Goal: Transaction & Acquisition: Subscribe to service/newsletter

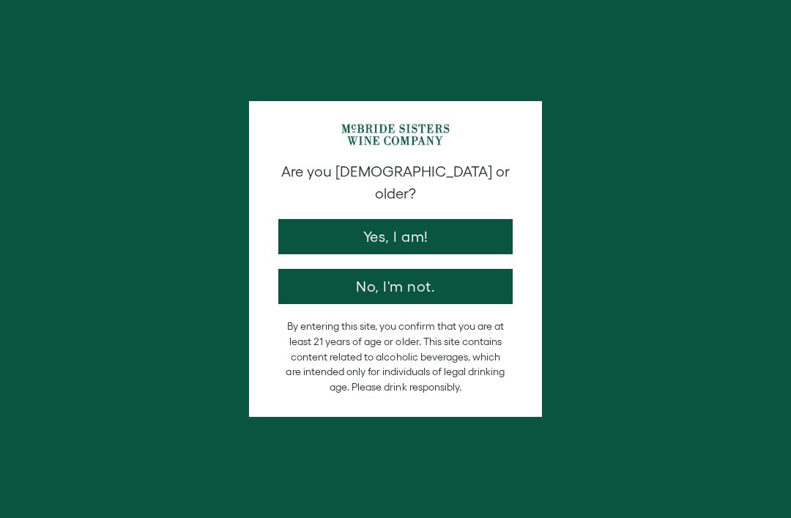
click at [451, 223] on button "Yes, I am!" at bounding box center [395, 236] width 234 height 35
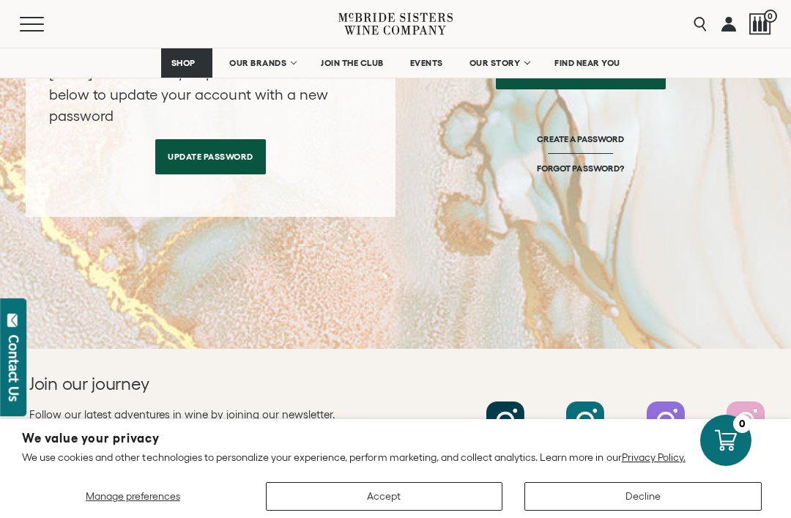
scroll to position [377, 0]
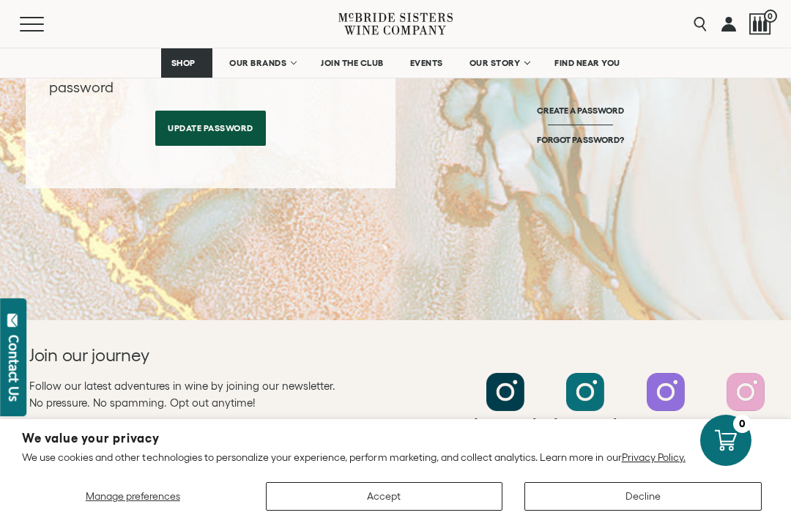
click at [662, 511] on button "Decline" at bounding box center [642, 496] width 237 height 29
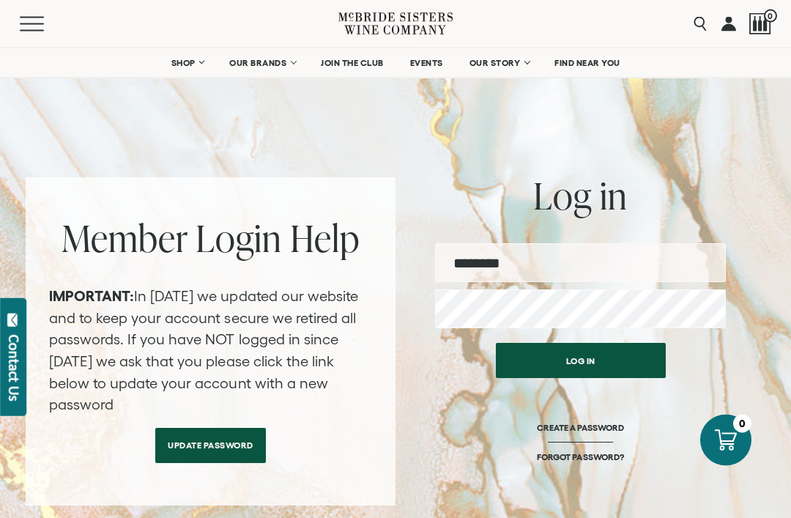
scroll to position [60, 0]
click at [571, 261] on input "email" at bounding box center [580, 262] width 291 height 39
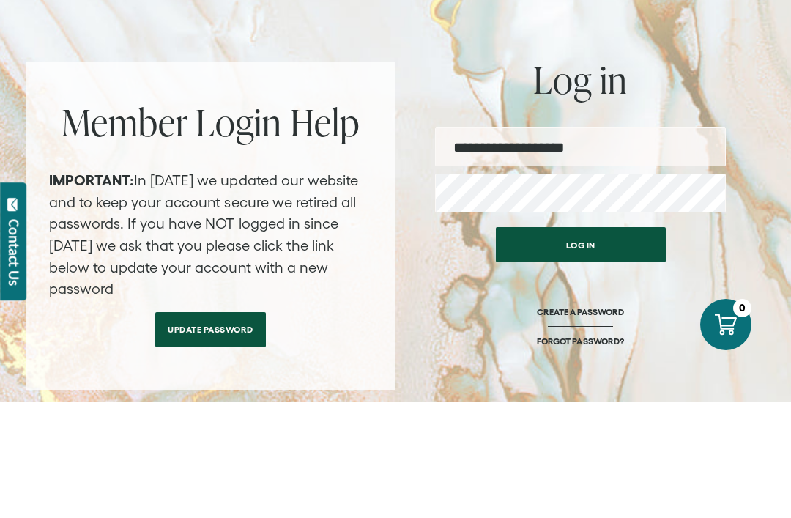
type input "**********"
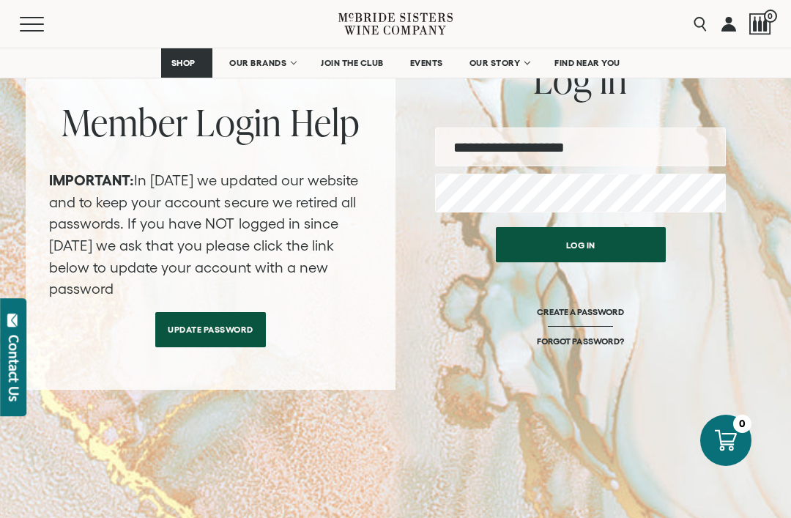
click at [593, 237] on button "Log in" at bounding box center [581, 244] width 170 height 35
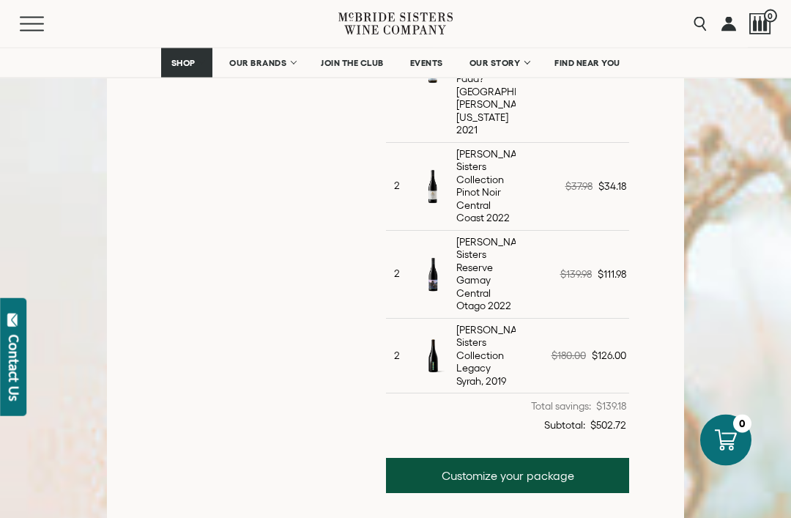
scroll to position [915, 0]
click at [560, 459] on link "Customize your package" at bounding box center [507, 475] width 243 height 35
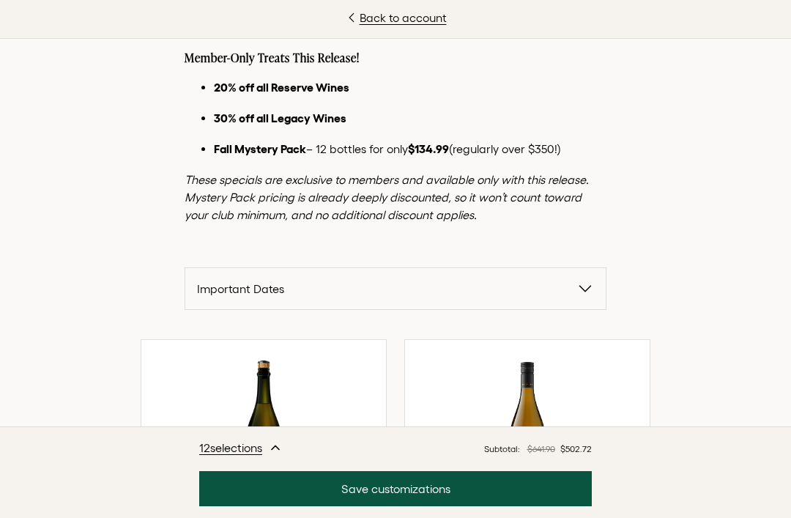
scroll to position [233, 0]
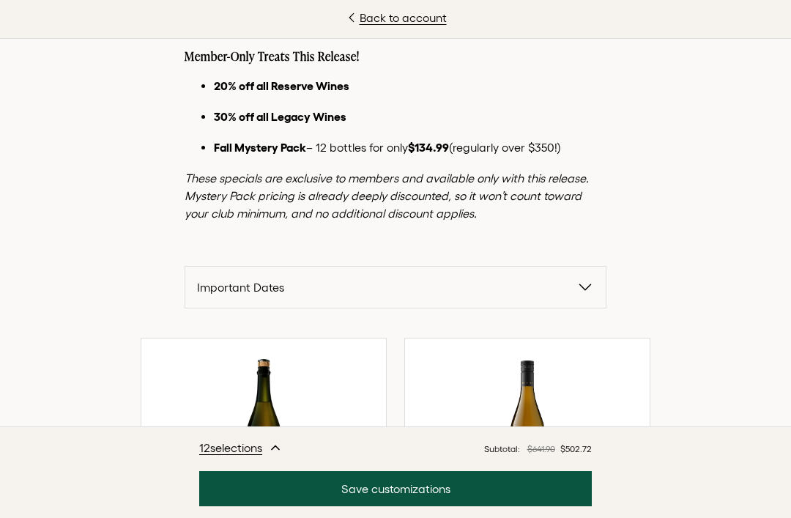
click at [598, 292] on button "Important Dates" at bounding box center [395, 287] width 420 height 41
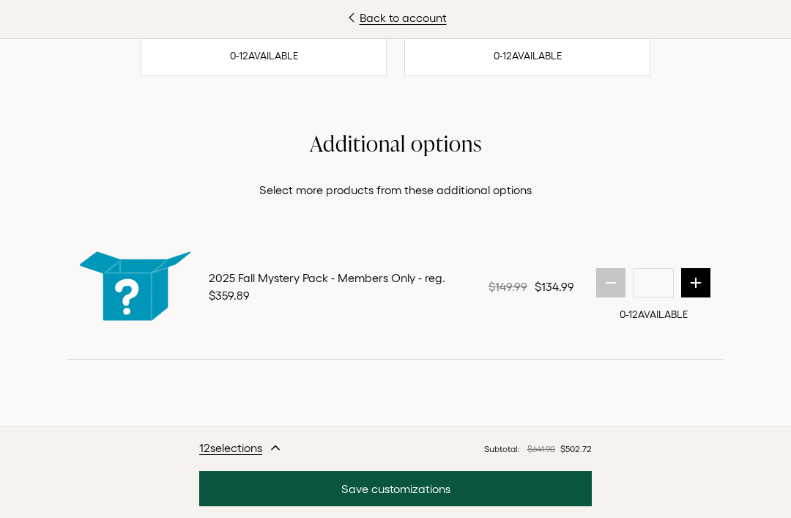
scroll to position [2739, 0]
click at [709, 297] on button "next quantity" at bounding box center [695, 282] width 29 height 29
type input "*"
click at [470, 506] on button "Save customizations" at bounding box center [395, 488] width 393 height 35
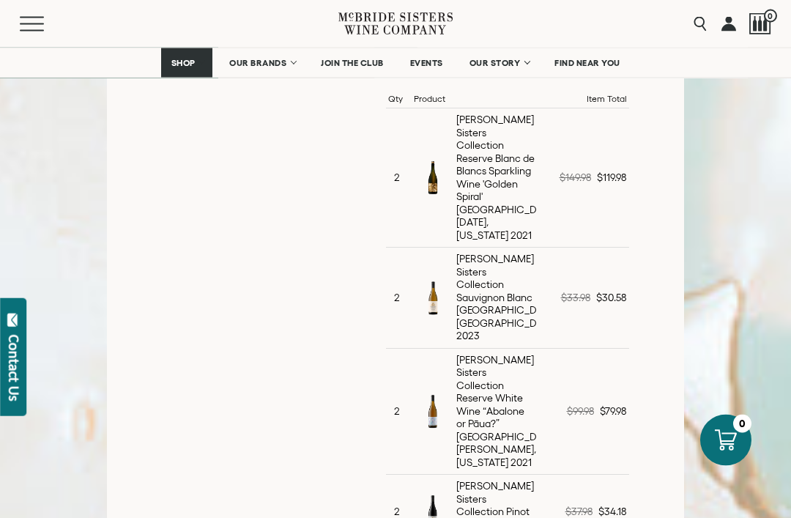
scroll to position [494, 0]
click at [612, 198] on td "$149.98 $119.98" at bounding box center [586, 176] width 86 height 139
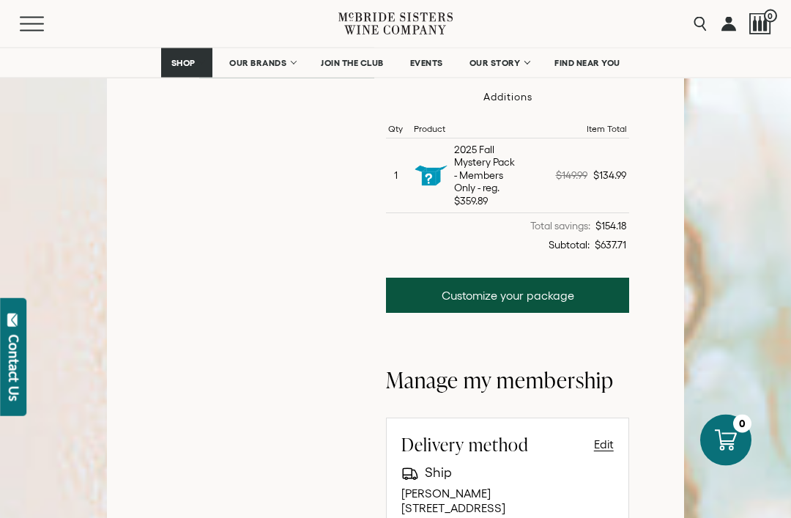
scroll to position [1110, 0]
click at [568, 365] on h2 "Manage my membership" at bounding box center [507, 379] width 243 height 29
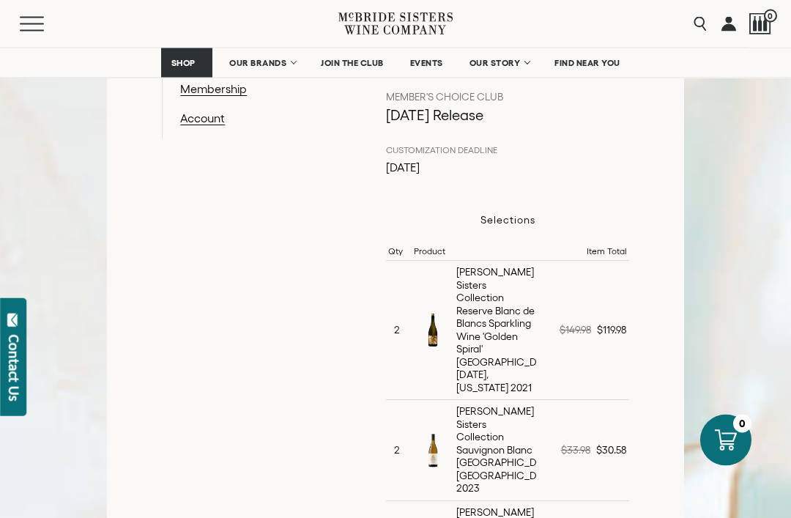
scroll to position [341, 0]
click at [497, 330] on div "McBride Sisters Collection Reserve Blanc de Blancs Sparkling Wine 'Golden Spira…" at bounding box center [496, 330] width 80 height 128
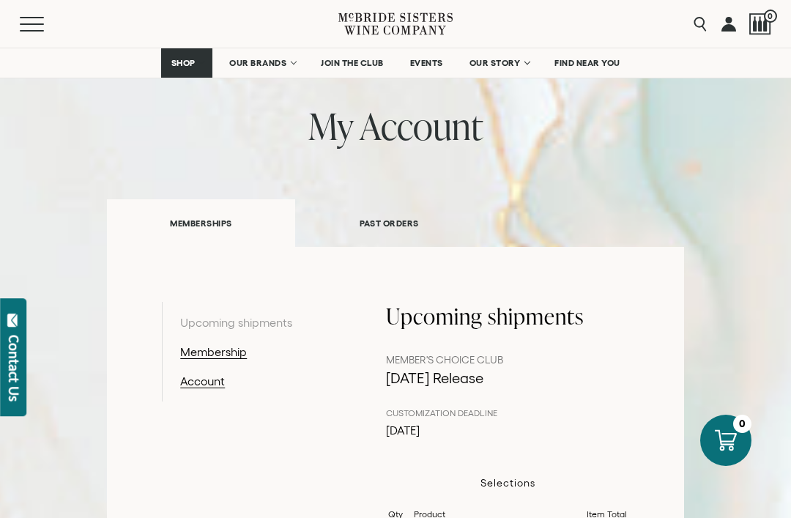
scroll to position [0, 0]
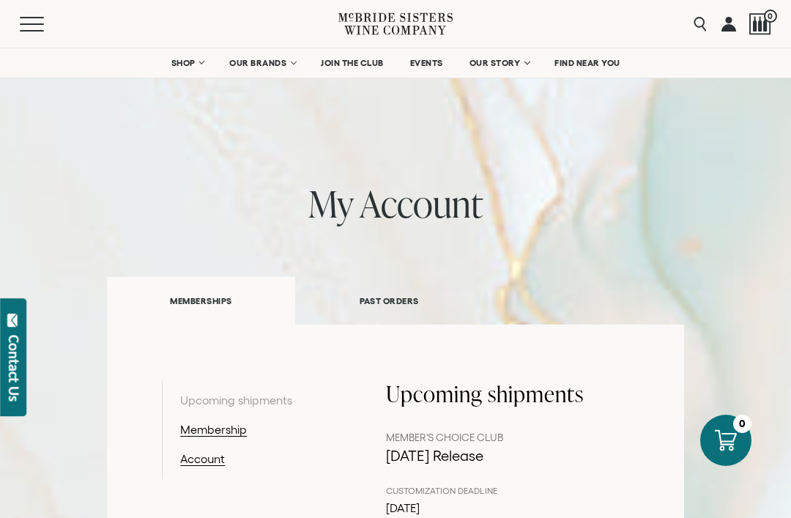
click at [240, 299] on link "MEMBERSHIPS" at bounding box center [201, 301] width 188 height 48
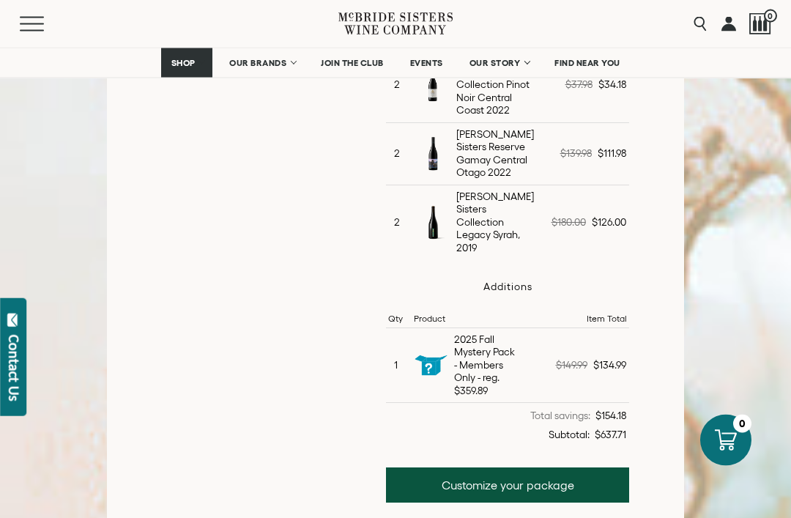
scroll to position [966, 0]
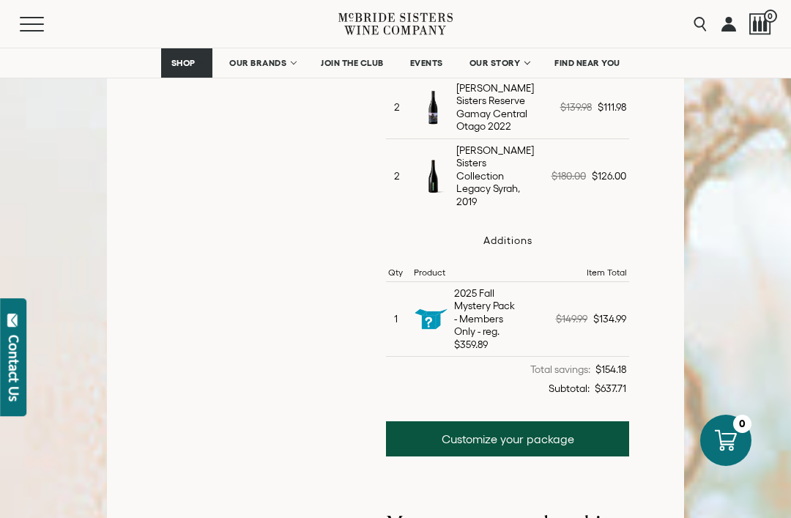
click at [565, 421] on link "Customize your package" at bounding box center [507, 438] width 243 height 35
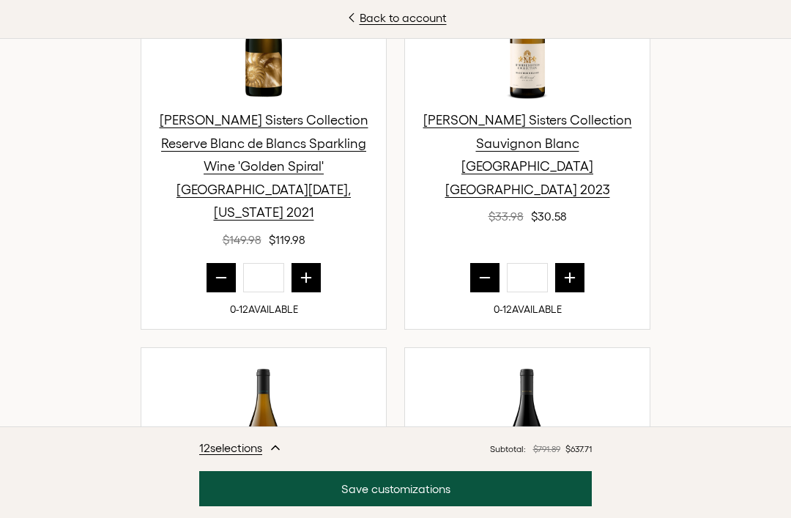
scroll to position [628, 0]
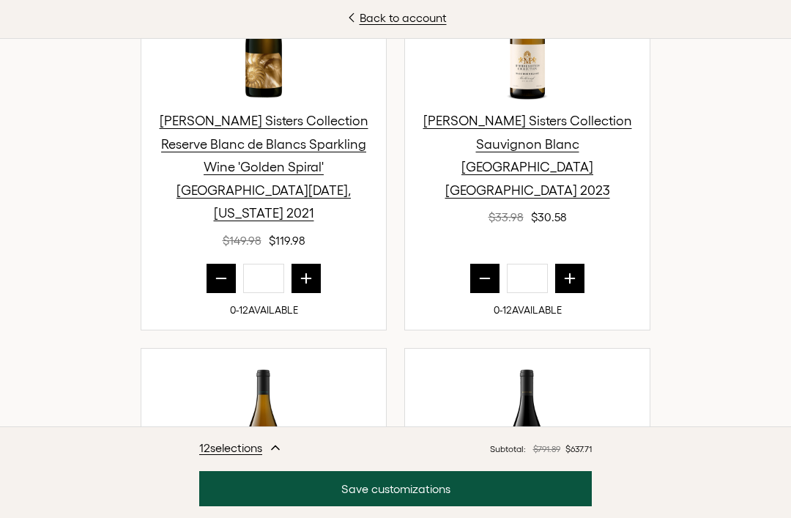
click at [221, 271] on icon "prior quantity" at bounding box center [221, 278] width 15 height 15
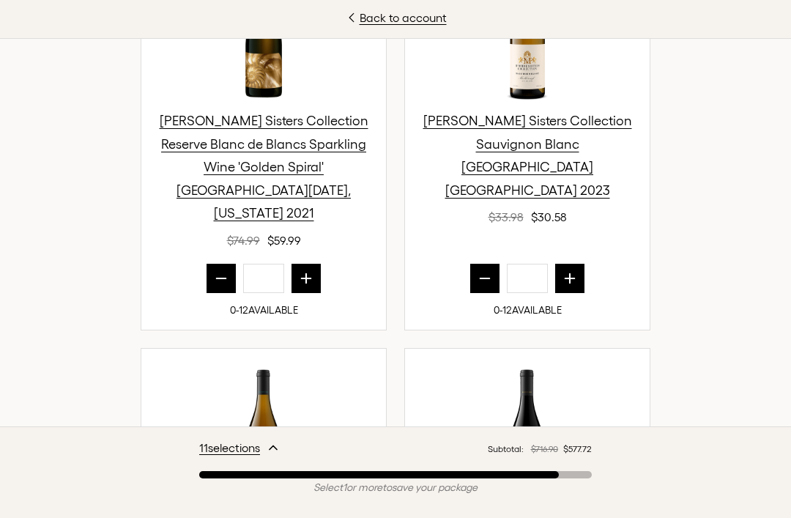
click at [225, 271] on icon "prior quantity" at bounding box center [221, 278] width 15 height 15
type input "*"
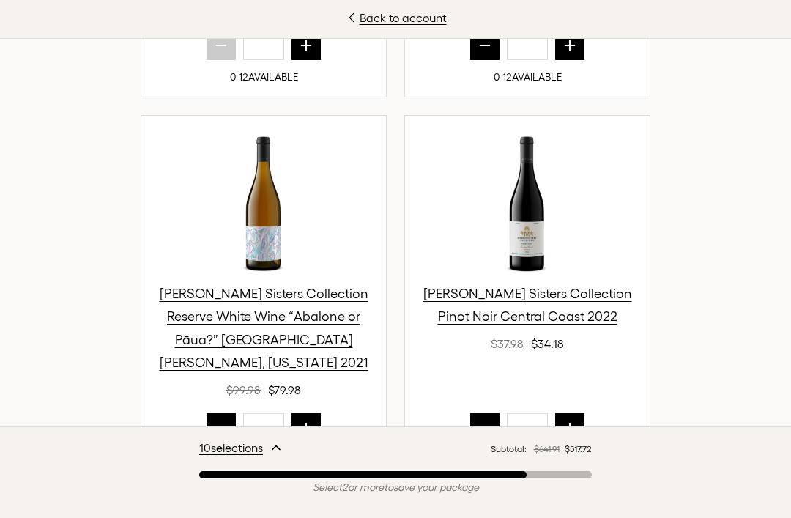
scroll to position [862, 0]
click at [220, 420] on icon "prior quantity" at bounding box center [221, 427] width 15 height 15
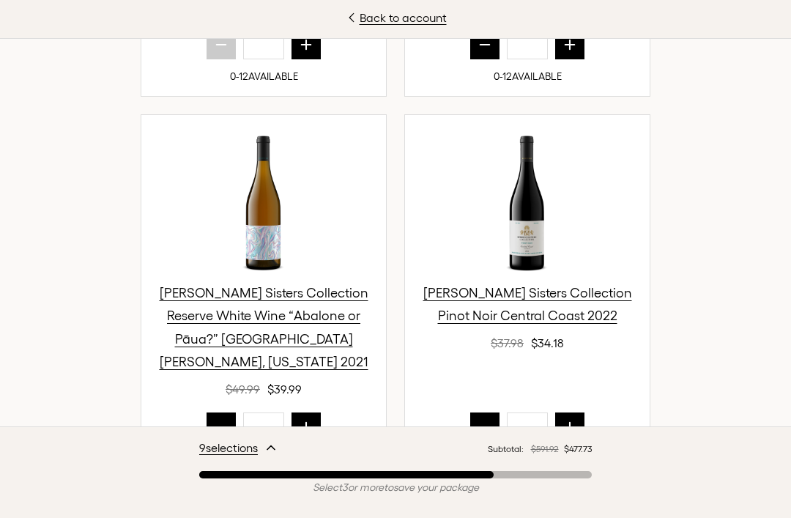
click at [229, 412] on button "prior quantity" at bounding box center [221, 426] width 29 height 29
type input "*"
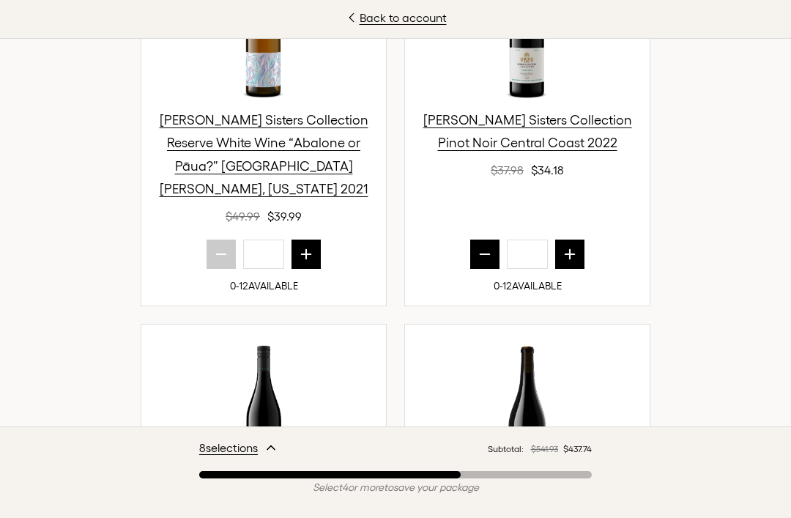
scroll to position [1038, 0]
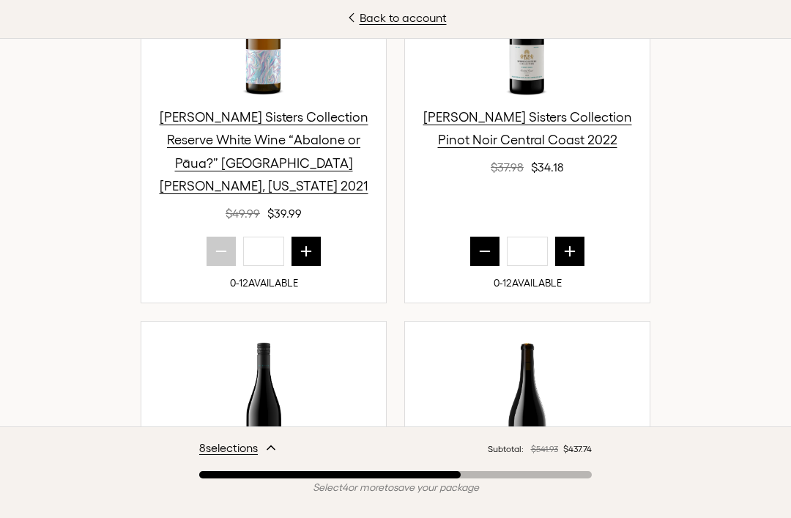
click at [486, 244] on icon "prior quantity" at bounding box center [485, 251] width 15 height 15
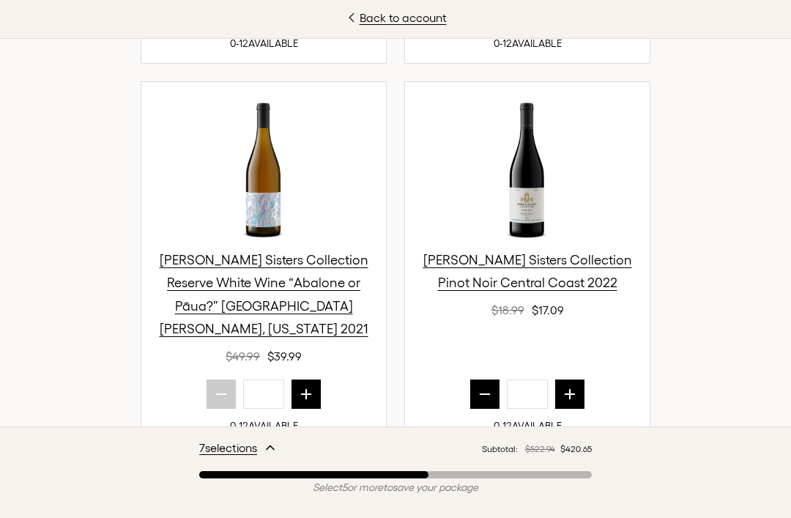
scroll to position [898, 0]
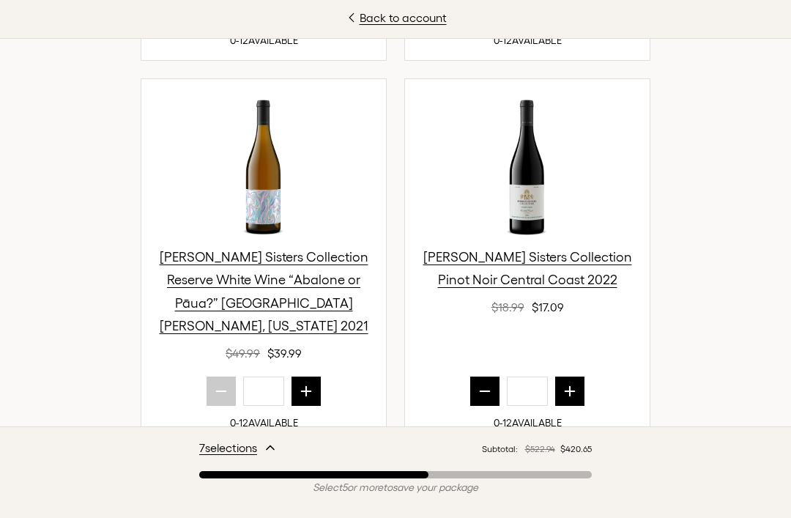
click at [486, 384] on icon "prior quantity" at bounding box center [485, 391] width 15 height 15
type input "*"
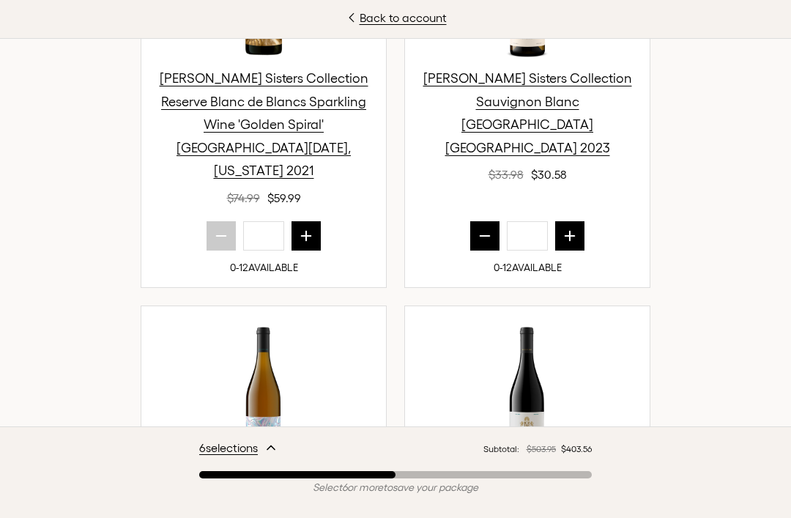
scroll to position [669, 0]
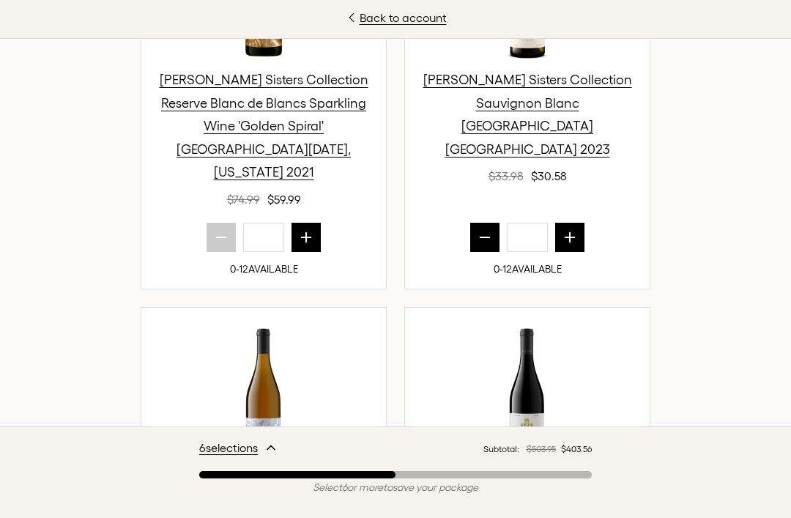
click at [494, 223] on button "prior quantity" at bounding box center [484, 237] width 29 height 29
click at [493, 223] on button "prior quantity" at bounding box center [484, 237] width 29 height 29
type input "*"
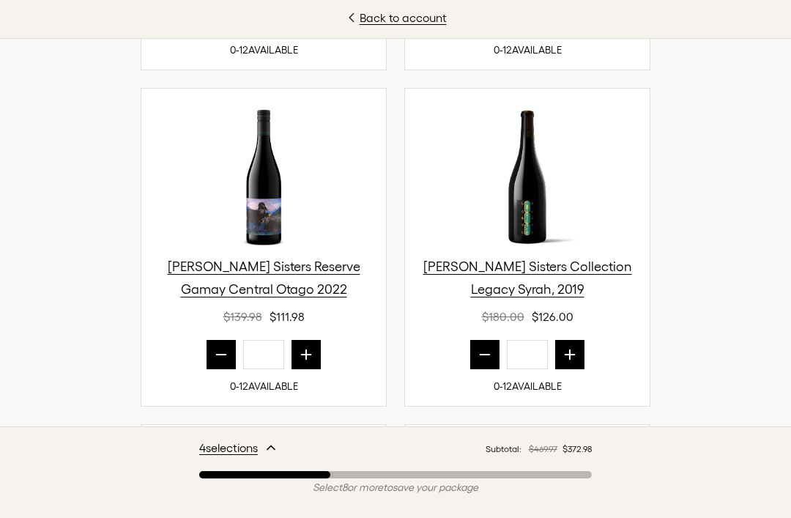
scroll to position [1274, 0]
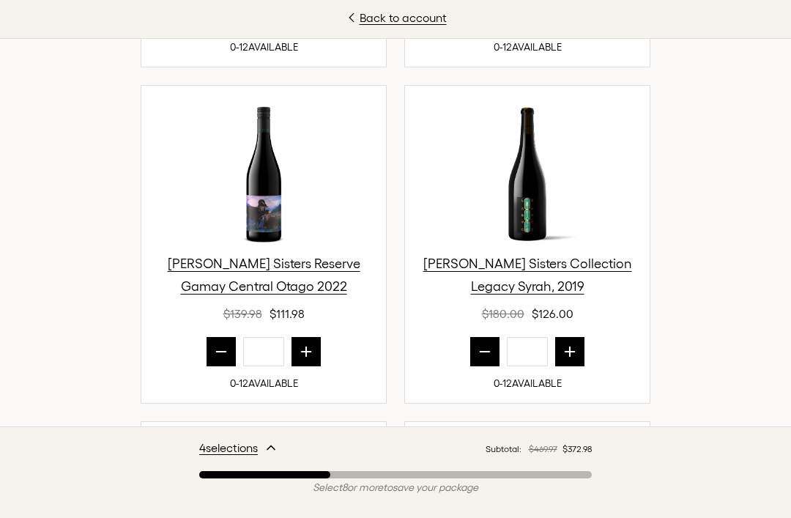
click at [489, 352] on icon "prior quantity" at bounding box center [485, 352] width 10 height 0
click at [494, 337] on button "prior quantity" at bounding box center [484, 351] width 29 height 29
type input "*"
click at [229, 337] on button "prior quantity" at bounding box center [221, 351] width 29 height 29
click at [228, 344] on icon "prior quantity" at bounding box center [221, 351] width 15 height 15
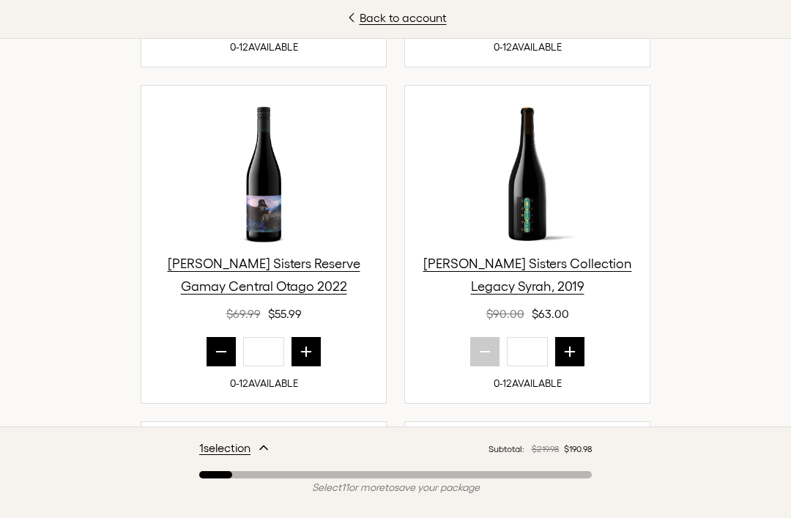
type input "*"
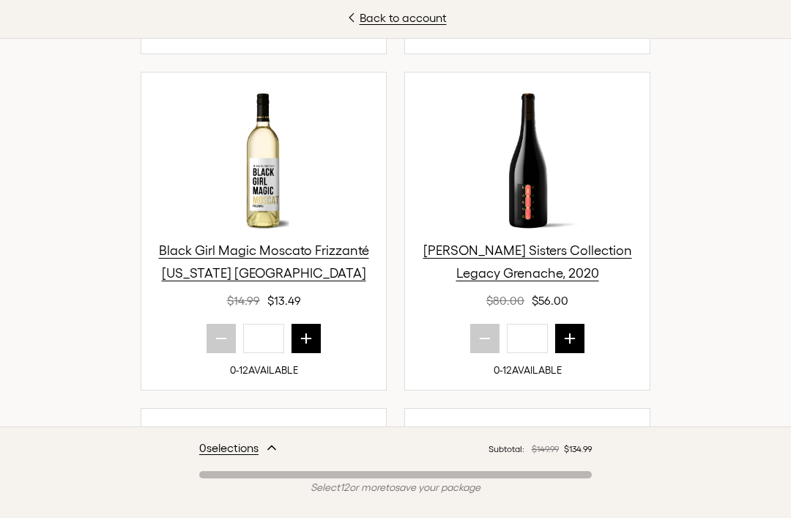
scroll to position [1622, 0]
click at [320, 324] on button "next quantity" at bounding box center [306, 338] width 29 height 29
type input "*"
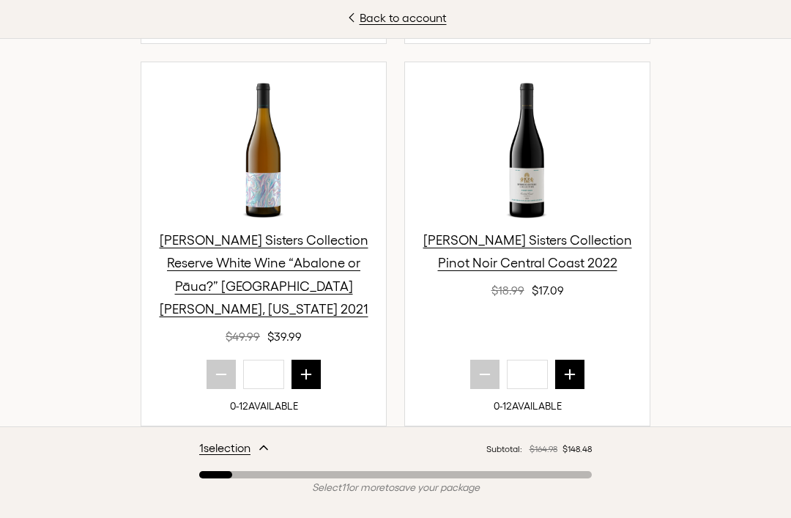
scroll to position [914, 0]
click at [584, 360] on button "next quantity" at bounding box center [569, 374] width 29 height 29
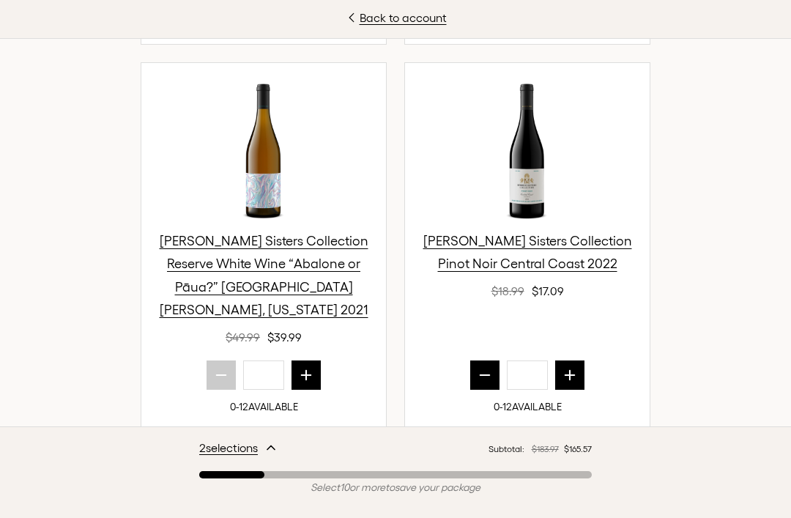
type input "*"
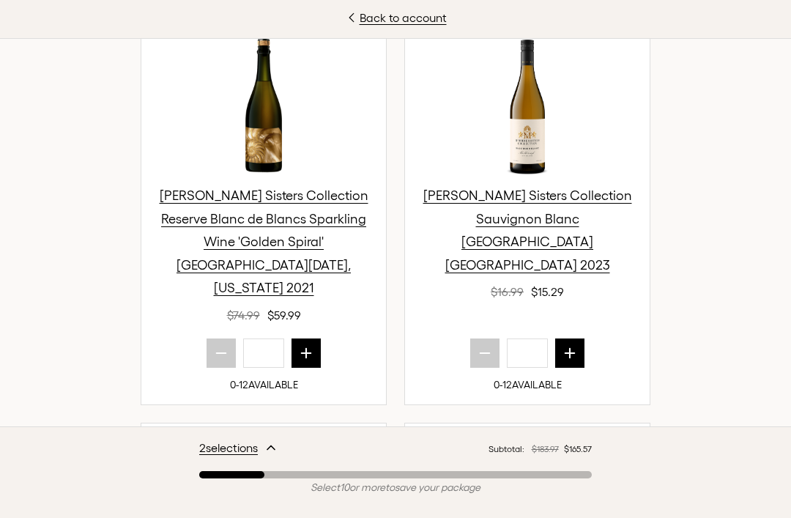
scroll to position [553, 0]
click at [582, 339] on button "next quantity" at bounding box center [569, 353] width 29 height 29
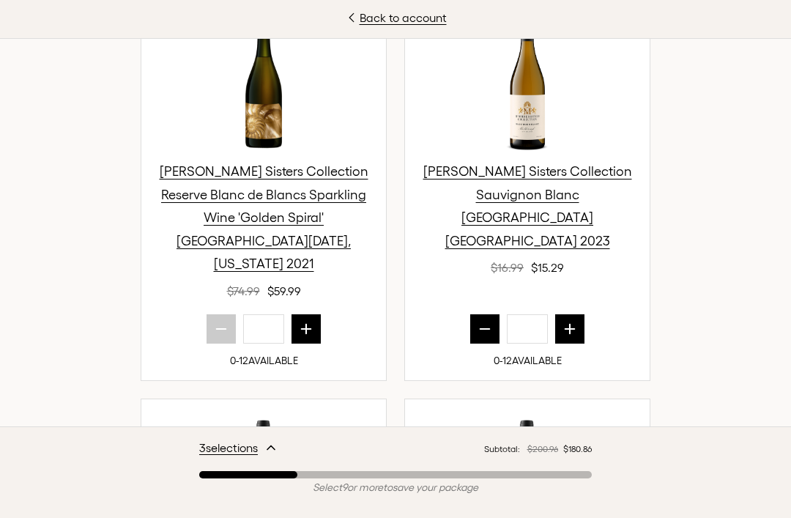
scroll to position [576, 0]
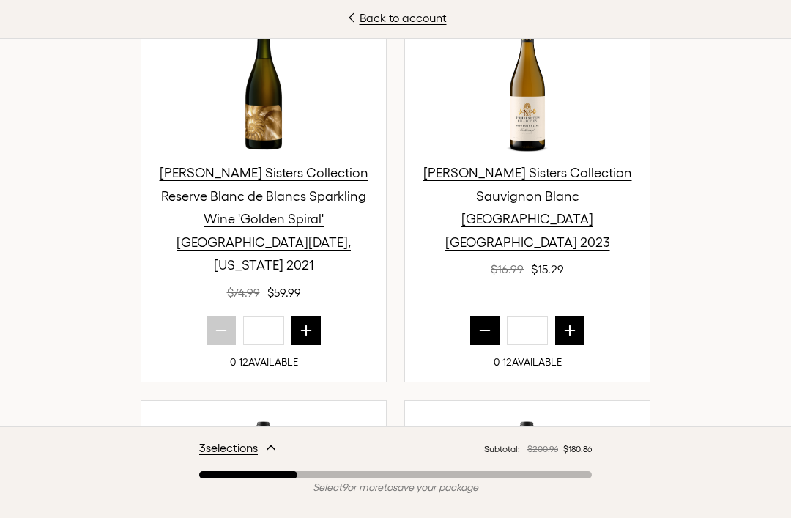
click at [584, 316] on button "next quantity" at bounding box center [569, 330] width 29 height 29
click at [483, 323] on icon "prior quantity" at bounding box center [485, 330] width 15 height 15
type input "*"
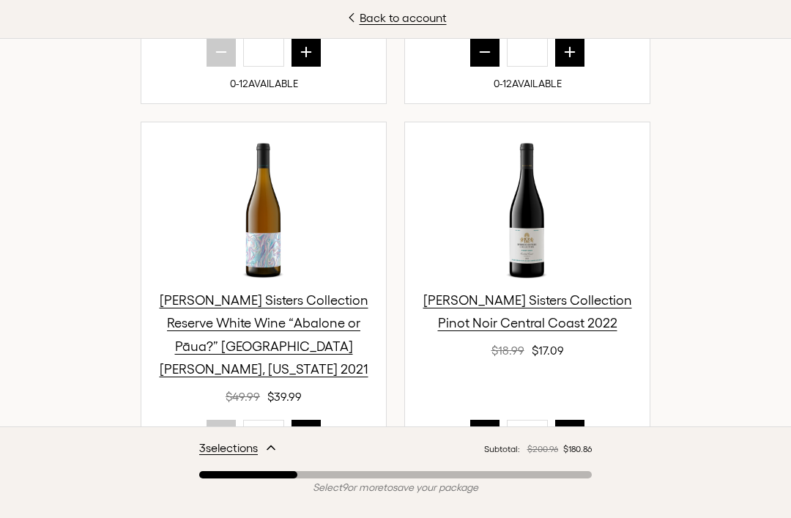
scroll to position [870, 0]
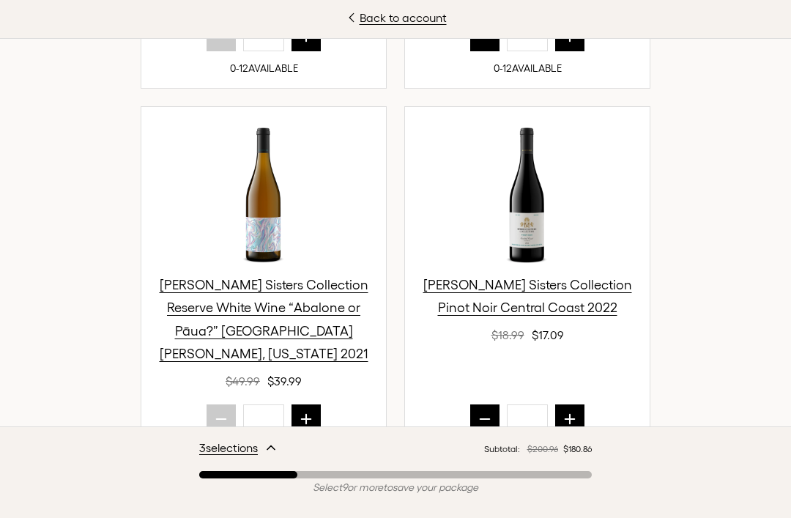
click at [578, 404] on button "next quantity" at bounding box center [569, 418] width 29 height 29
type input "*"
click at [312, 412] on icon "next quantity" at bounding box center [306, 419] width 15 height 15
type input "*"
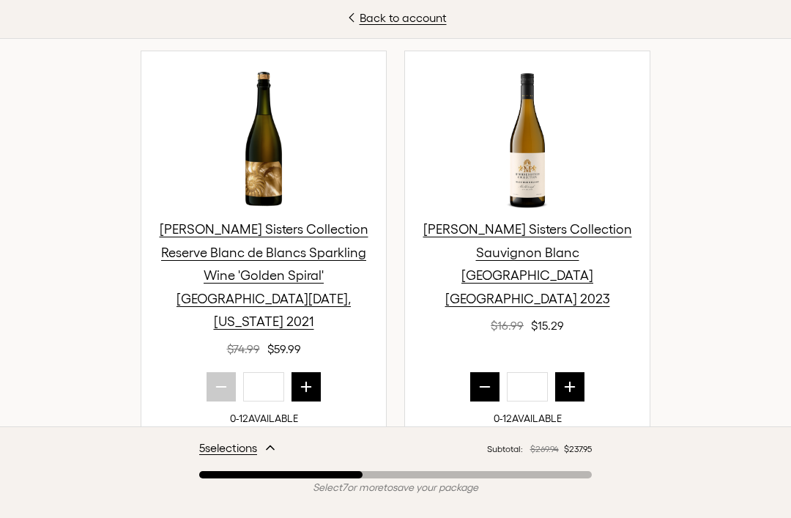
scroll to position [517, 0]
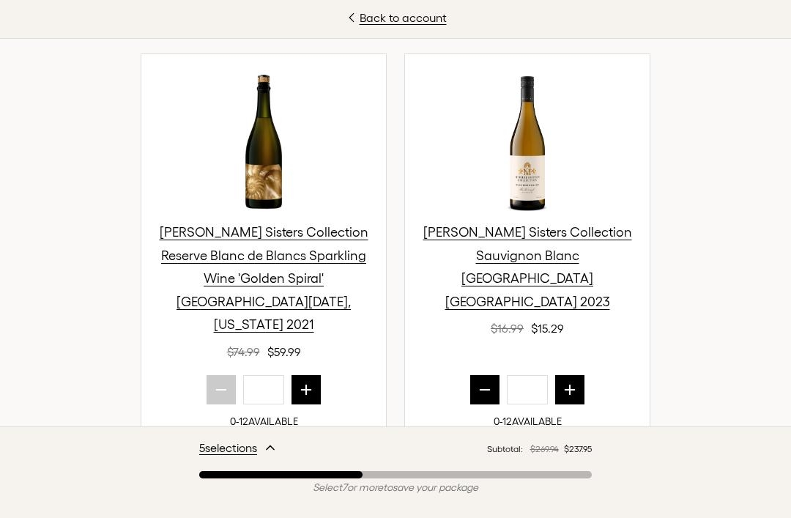
click at [583, 375] on button "next quantity" at bounding box center [569, 389] width 29 height 29
type input "*"
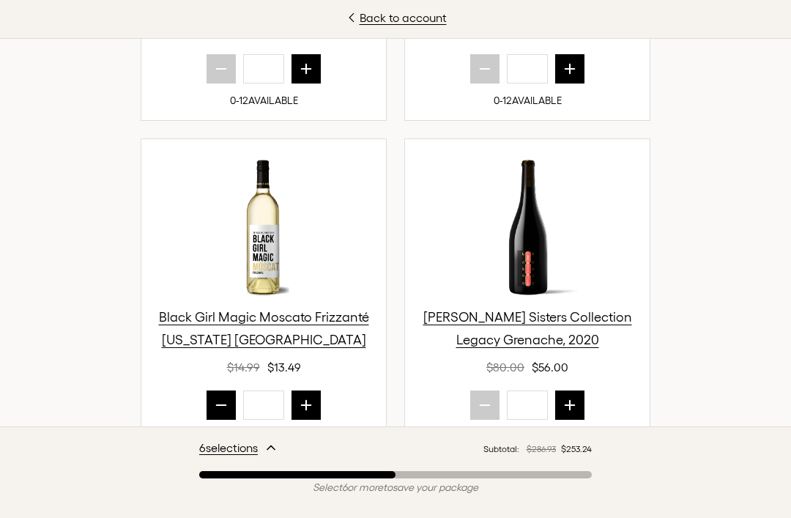
scroll to position [1560, 0]
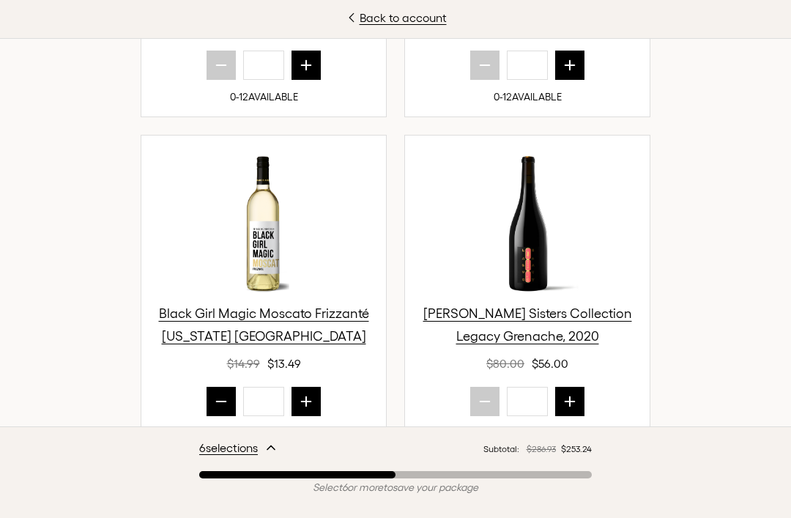
click at [316, 387] on button "next quantity" at bounding box center [306, 401] width 29 height 29
type input "*"
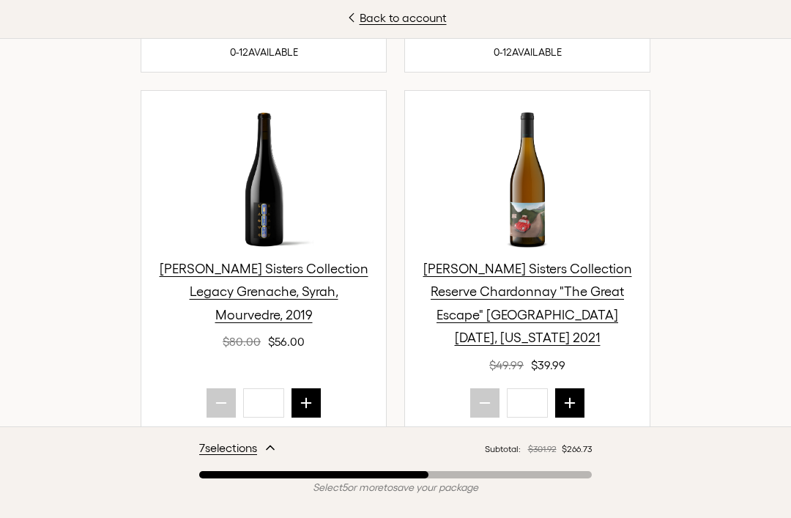
scroll to position [1942, 0]
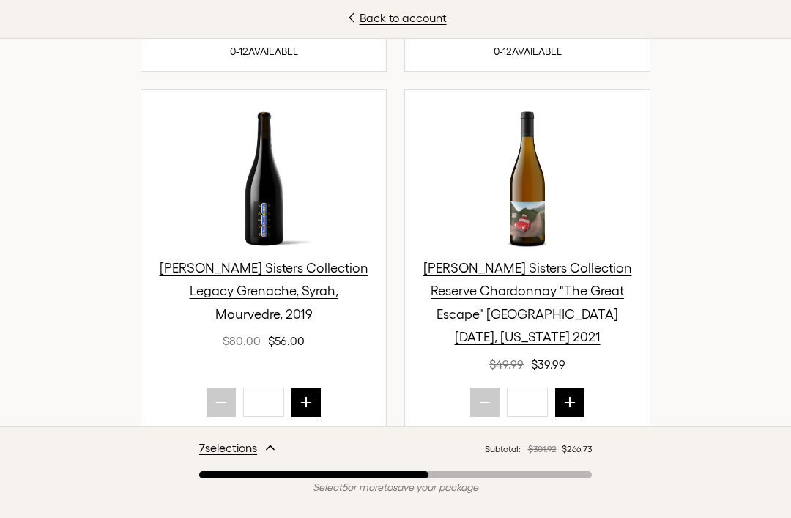
click at [579, 387] on button "next quantity" at bounding box center [569, 401] width 29 height 29
type input "*"
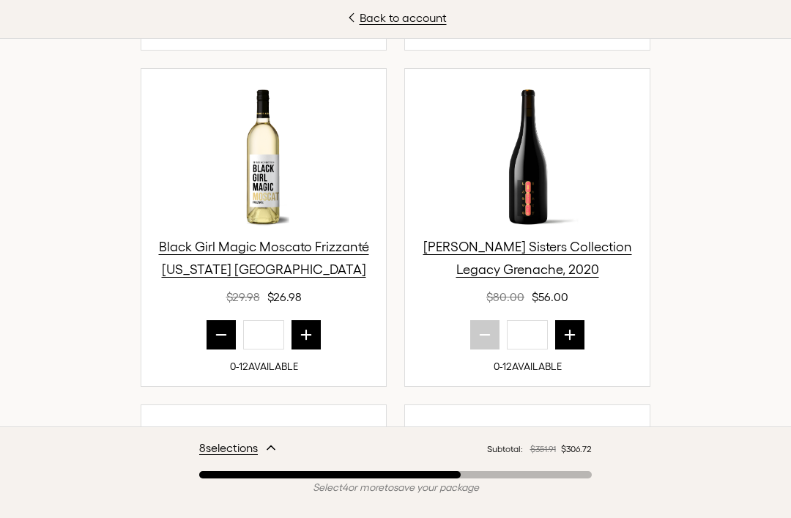
scroll to position [1626, 0]
click at [319, 321] on button "next quantity" at bounding box center [306, 335] width 29 height 29
type input "*"
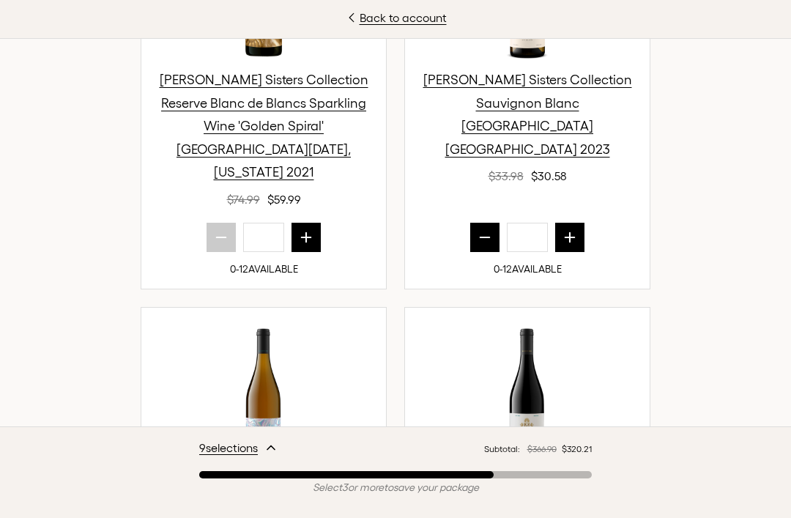
scroll to position [667, 0]
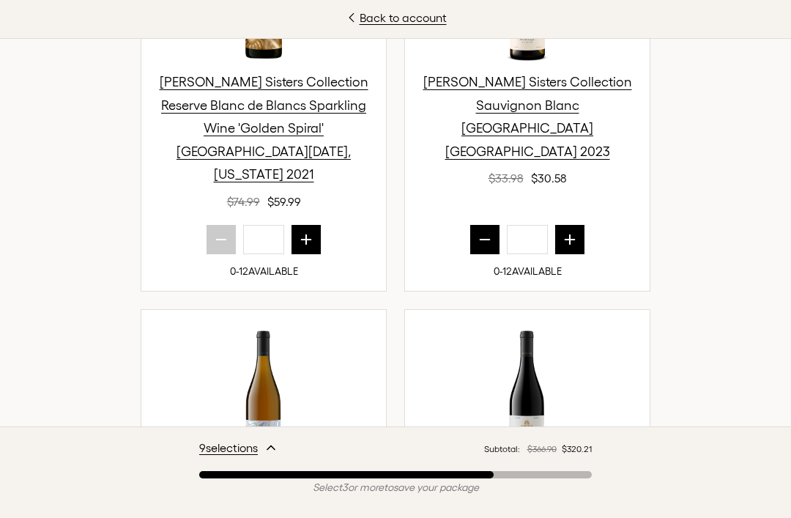
click at [579, 225] on button "next quantity" at bounding box center [569, 239] width 29 height 29
type input "*"
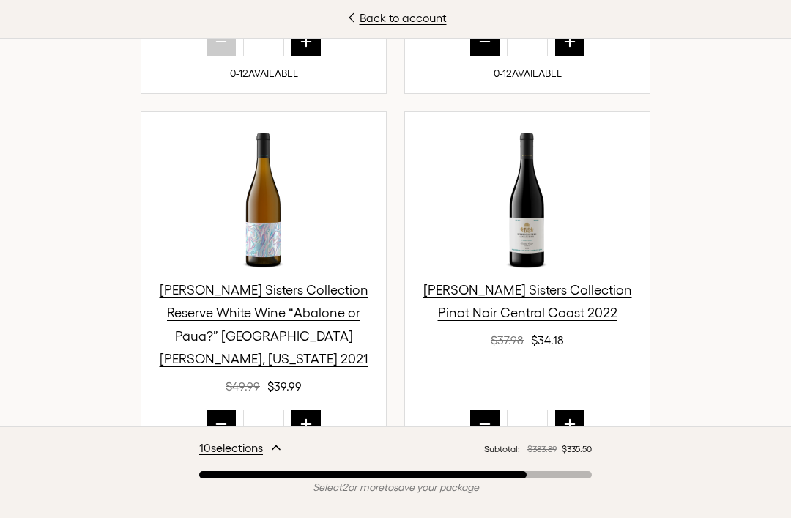
scroll to position [864, 0]
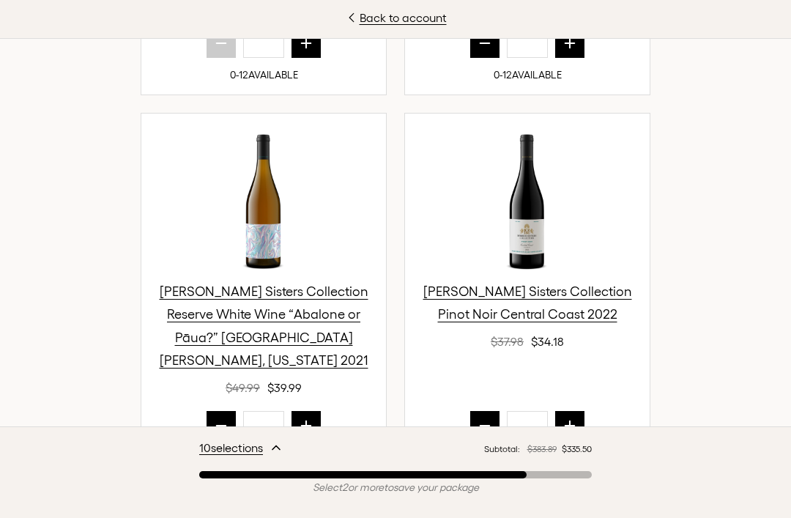
click at [579, 411] on button "next quantity" at bounding box center [569, 425] width 29 height 29
type input "*"
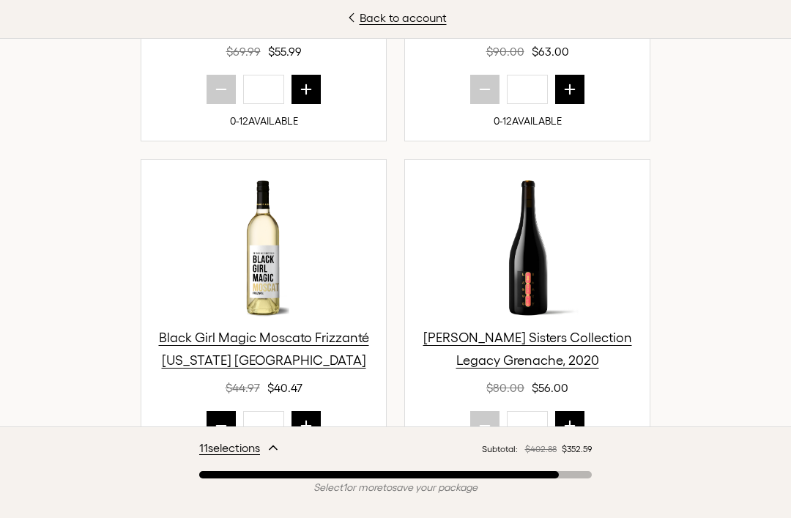
scroll to position [1537, 0]
click at [305, 410] on button "next quantity" at bounding box center [306, 424] width 29 height 29
type input "*"
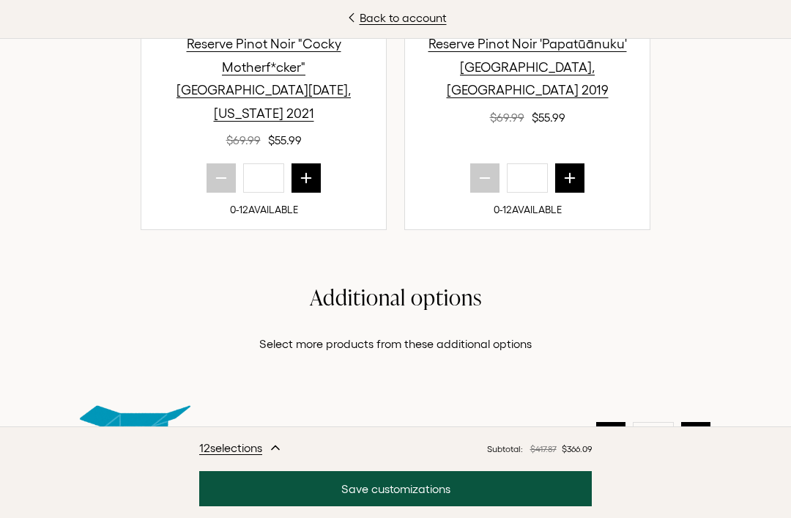
scroll to position [2572, 0]
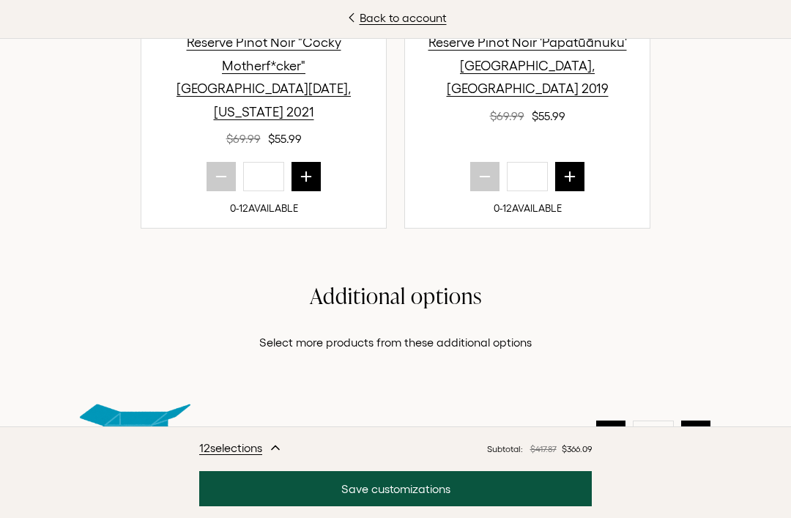
click at [464, 506] on button "Save customizations" at bounding box center [395, 488] width 393 height 35
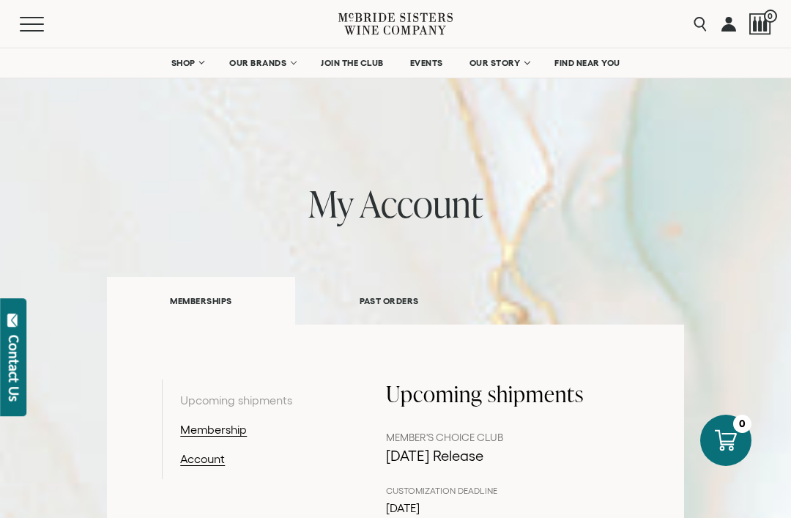
click at [221, 431] on link "Membership" at bounding box center [256, 429] width 152 height 18
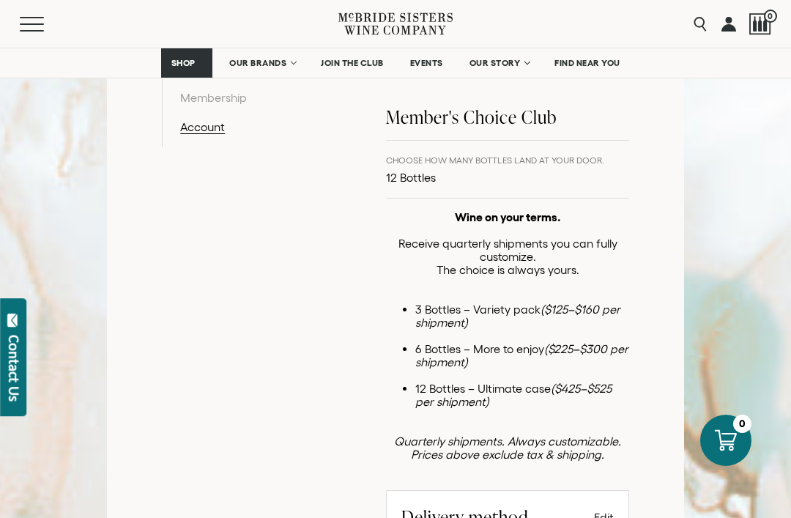
scroll to position [331, 0]
click at [432, 179] on p "12 Bottles" at bounding box center [495, 178] width 218 height 18
click at [554, 311] on em "($125–$160 per shipment)" at bounding box center [517, 316] width 205 height 26
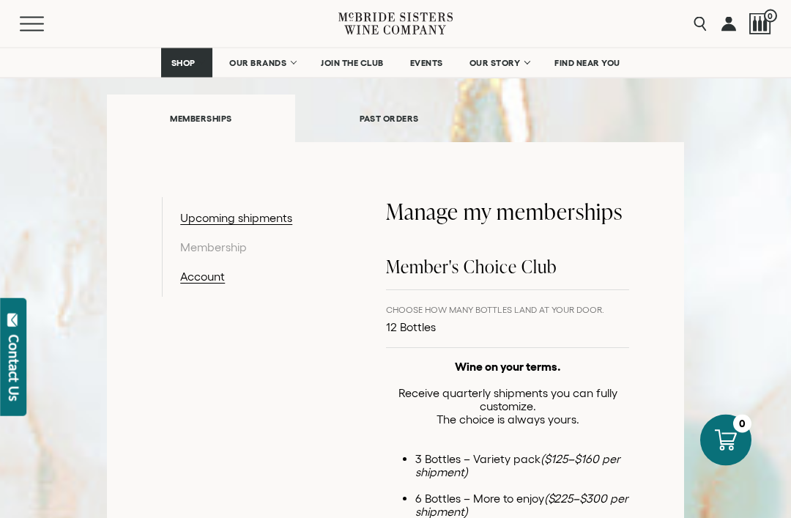
scroll to position [182, 0]
click at [44, 23] on button "Menu" at bounding box center [46, 24] width 53 height 15
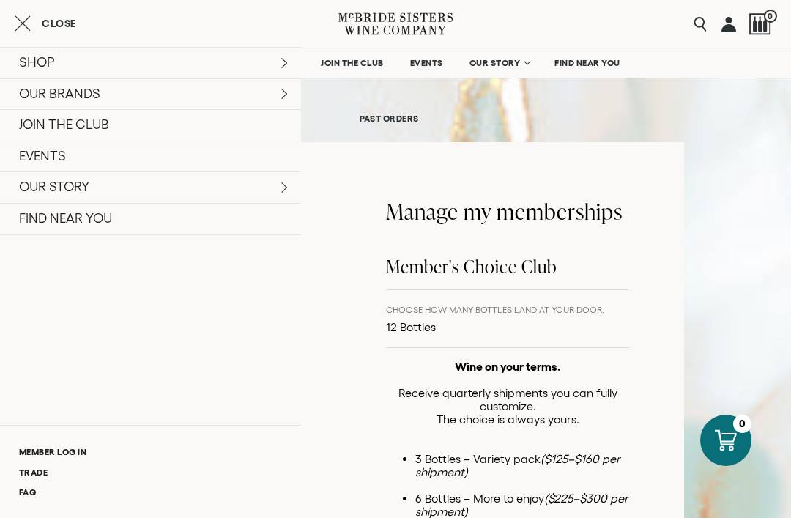
click at [44, 127] on link "JOIN THE CLUB" at bounding box center [150, 124] width 301 height 31
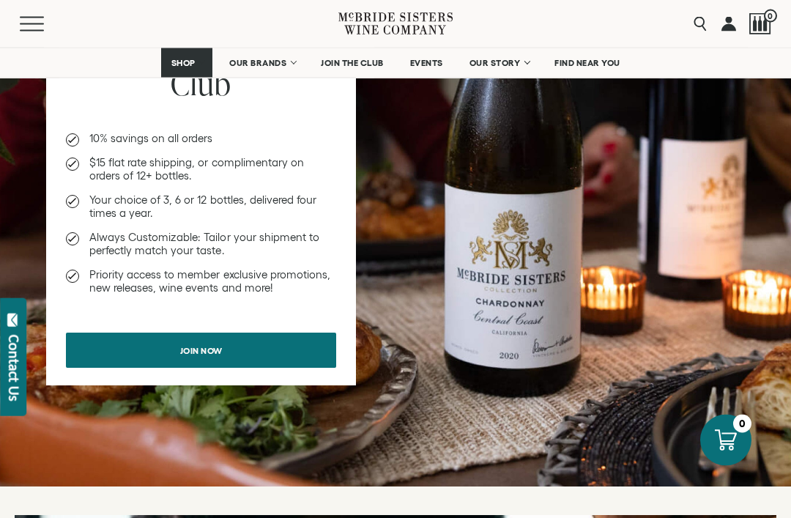
scroll to position [996, 0]
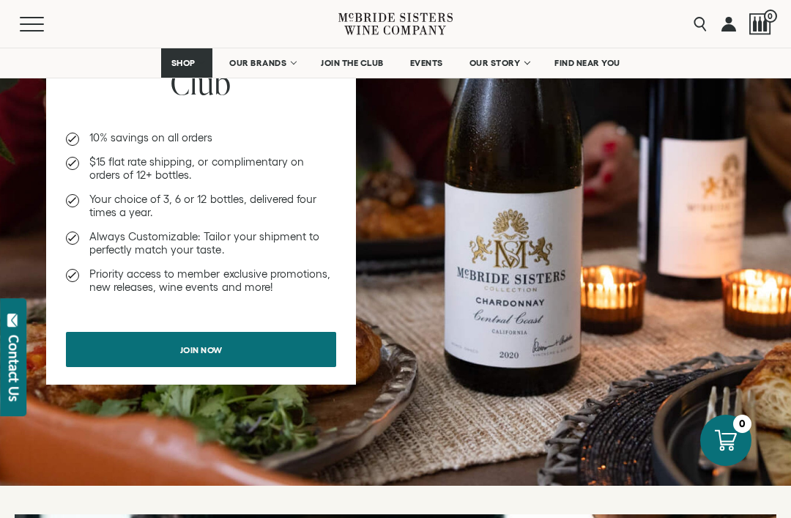
click at [176, 355] on span "Join now" at bounding box center [202, 349] width 94 height 29
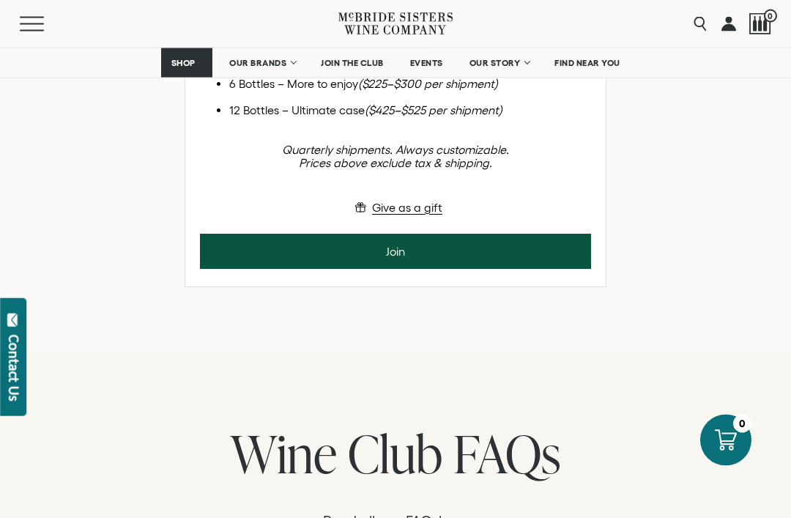
scroll to position [527, 0]
click at [235, 269] on button "Join" at bounding box center [395, 251] width 391 height 35
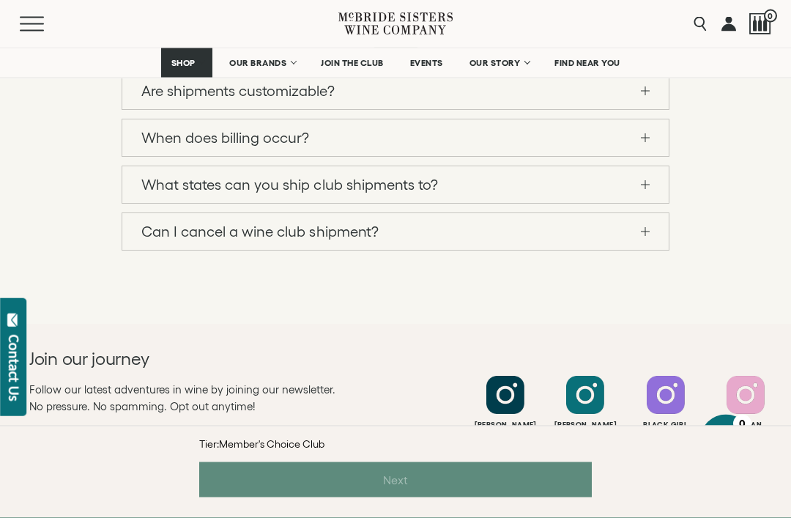
scroll to position [1212, 0]
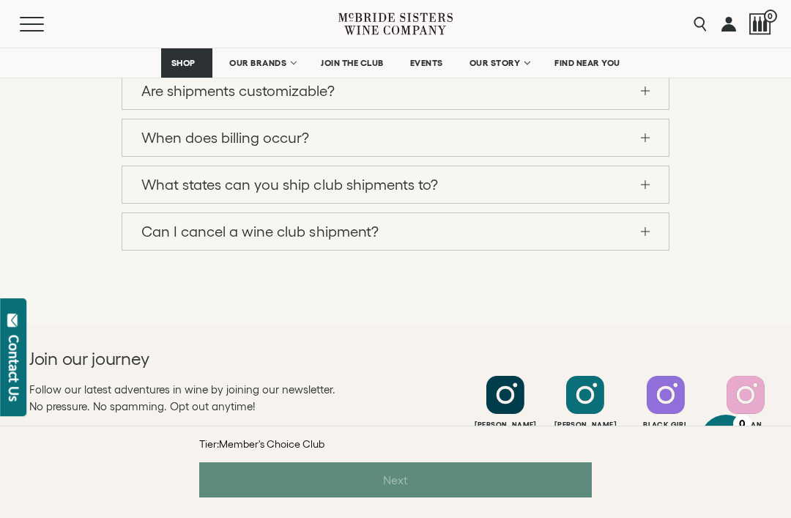
click at [653, 233] on link "Can I cancel a wine club shipment?" at bounding box center [395, 231] width 546 height 37
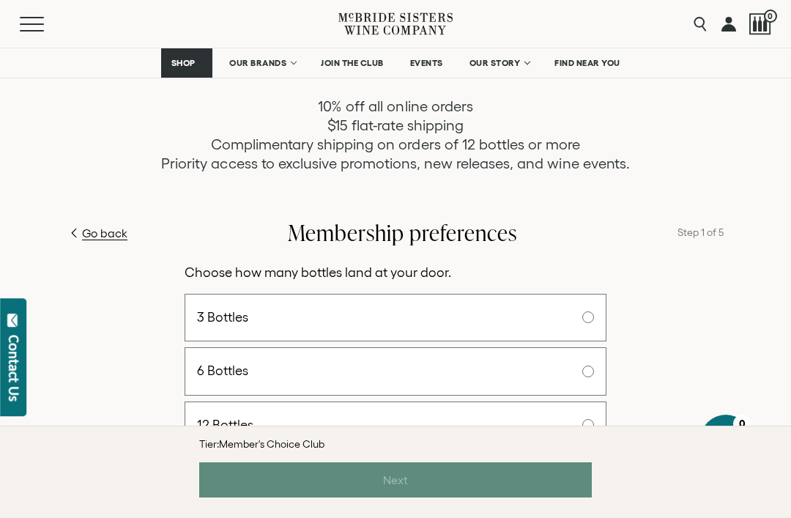
scroll to position [182, 0]
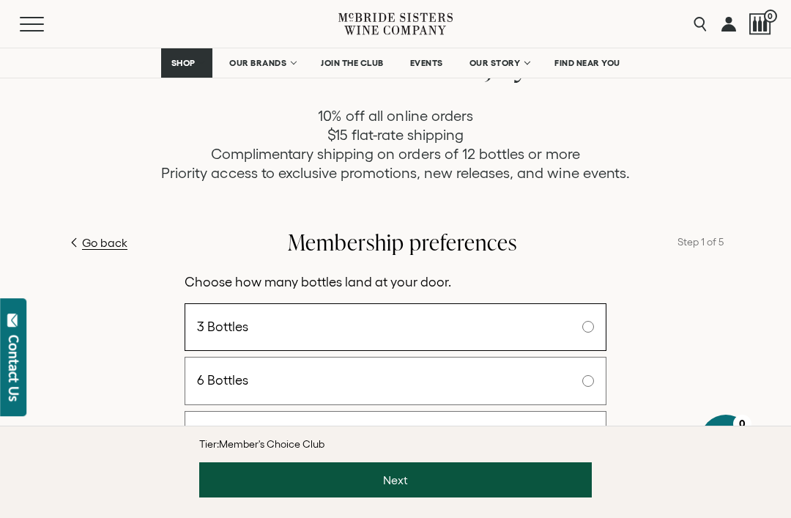
click at [508, 463] on div "Tier: Member's Choice Club" at bounding box center [395, 444] width 393 height 37
click at [501, 497] on button "Next" at bounding box center [395, 479] width 393 height 35
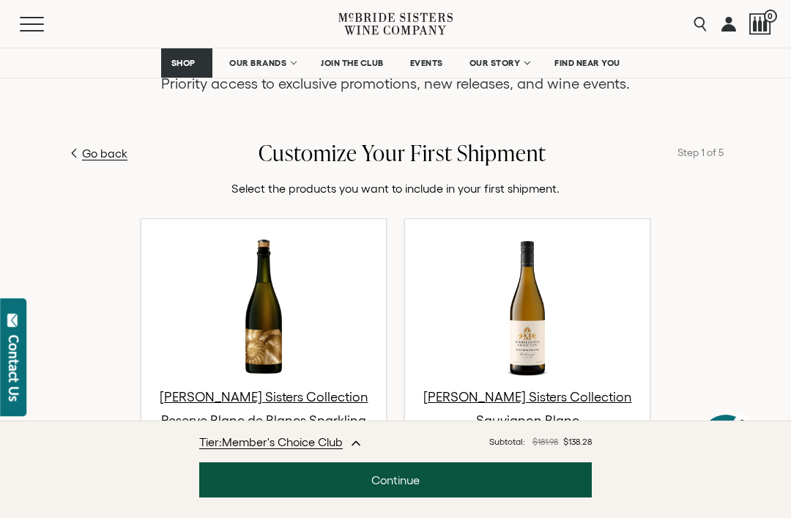
scroll to position [270, 0]
